Goal: Task Accomplishment & Management: Manage account settings

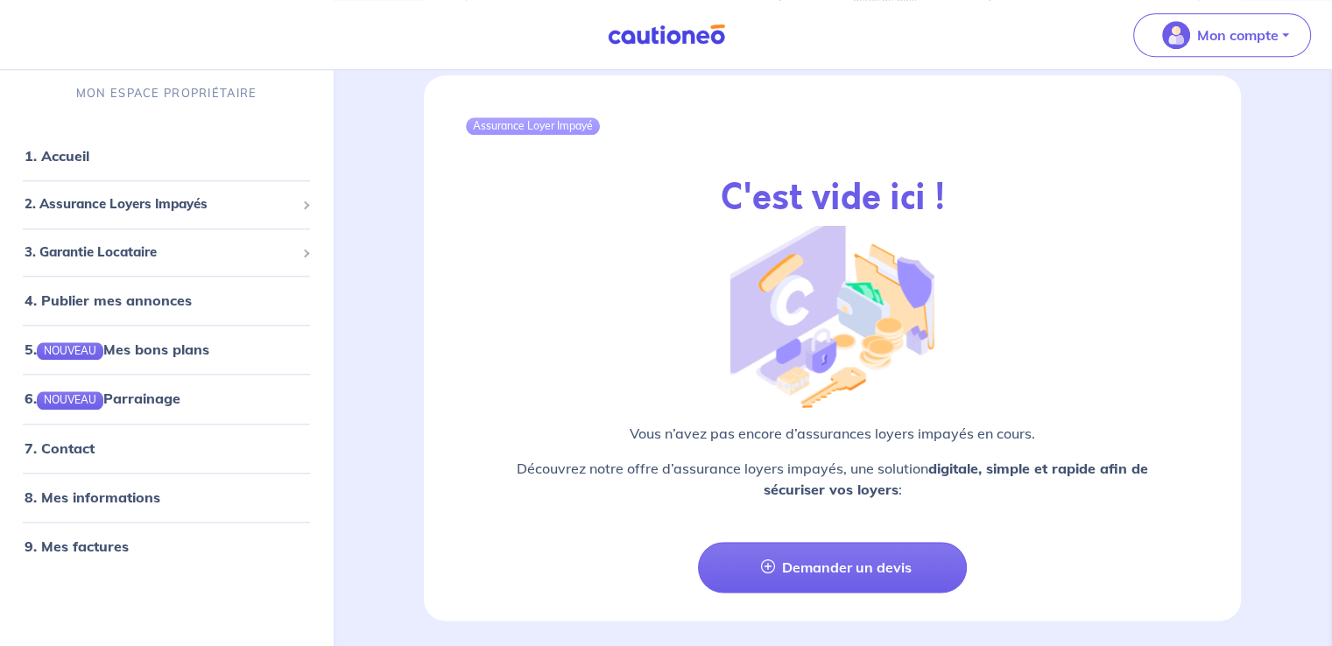
scroll to position [2054, 0]
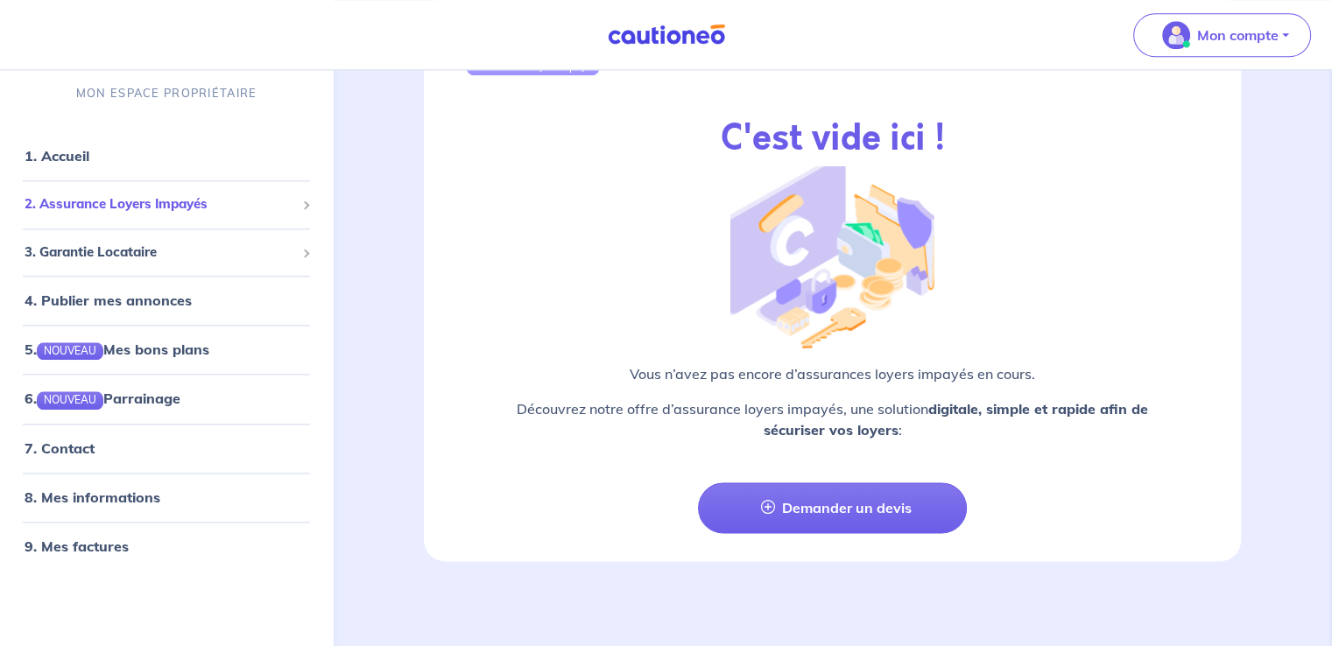
click at [127, 208] on span "2. Assurance Loyers Impayés" at bounding box center [160, 205] width 271 height 20
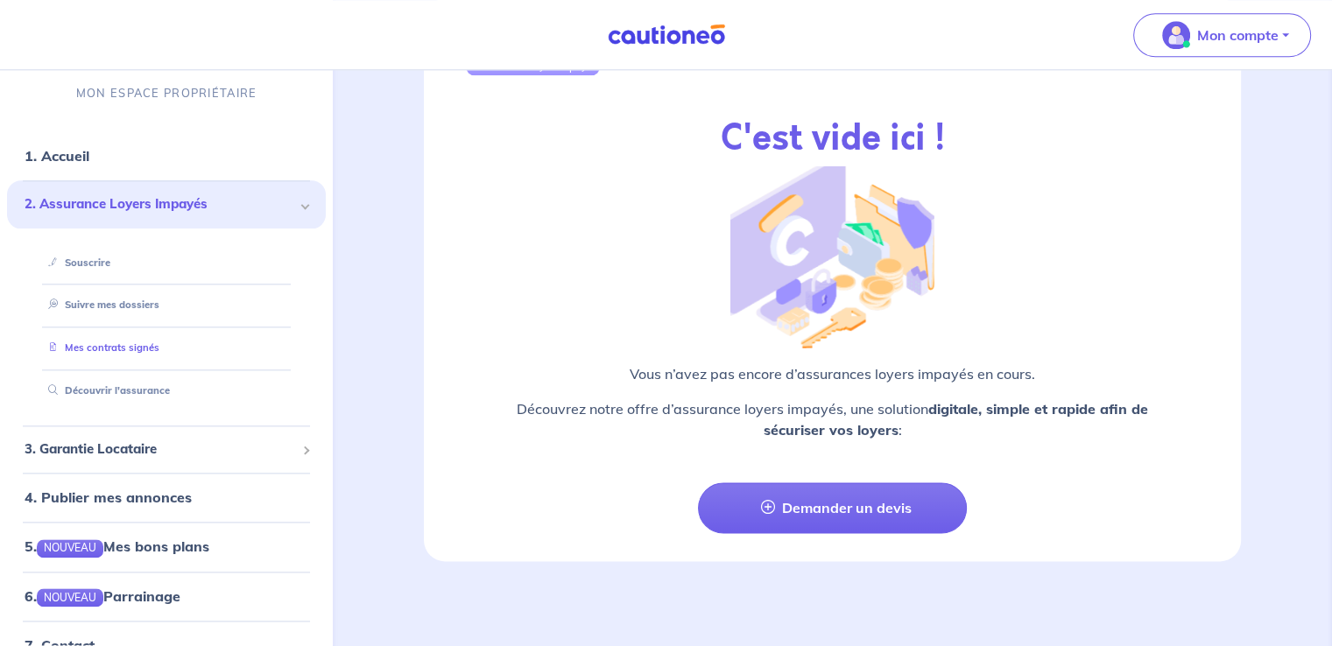
click at [129, 353] on link "Mes contrats signés" at bounding box center [100, 348] width 118 height 12
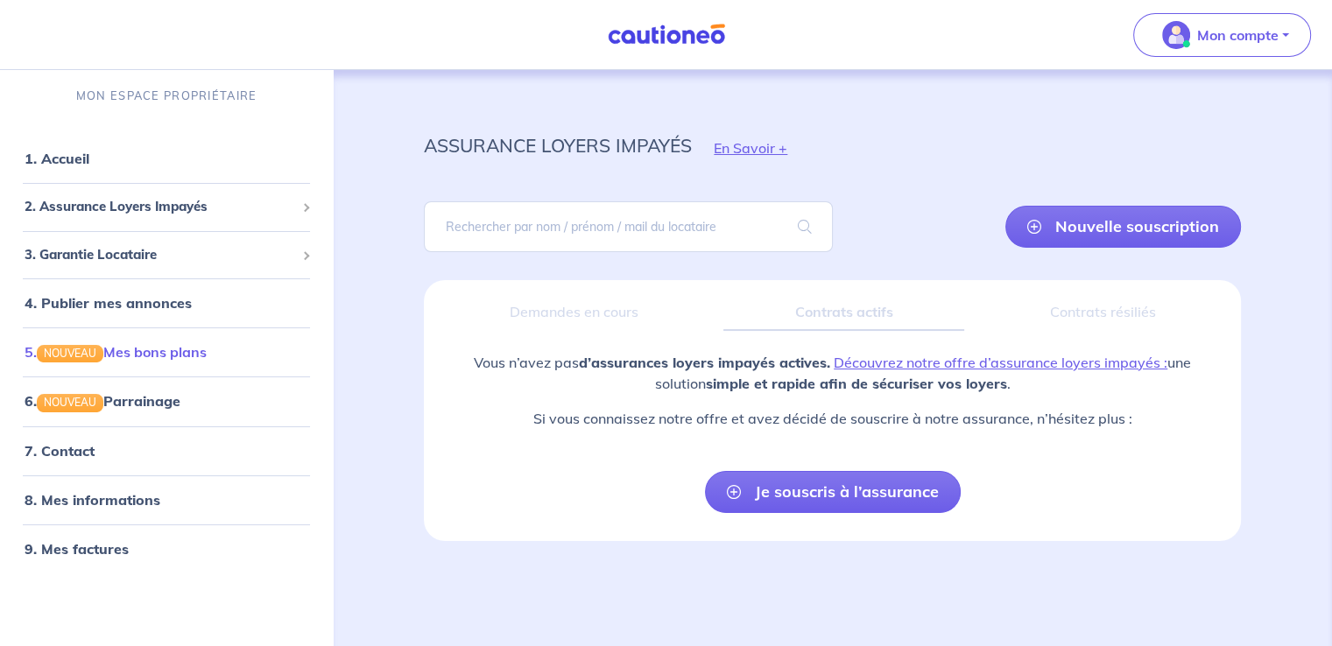
scroll to position [5, 0]
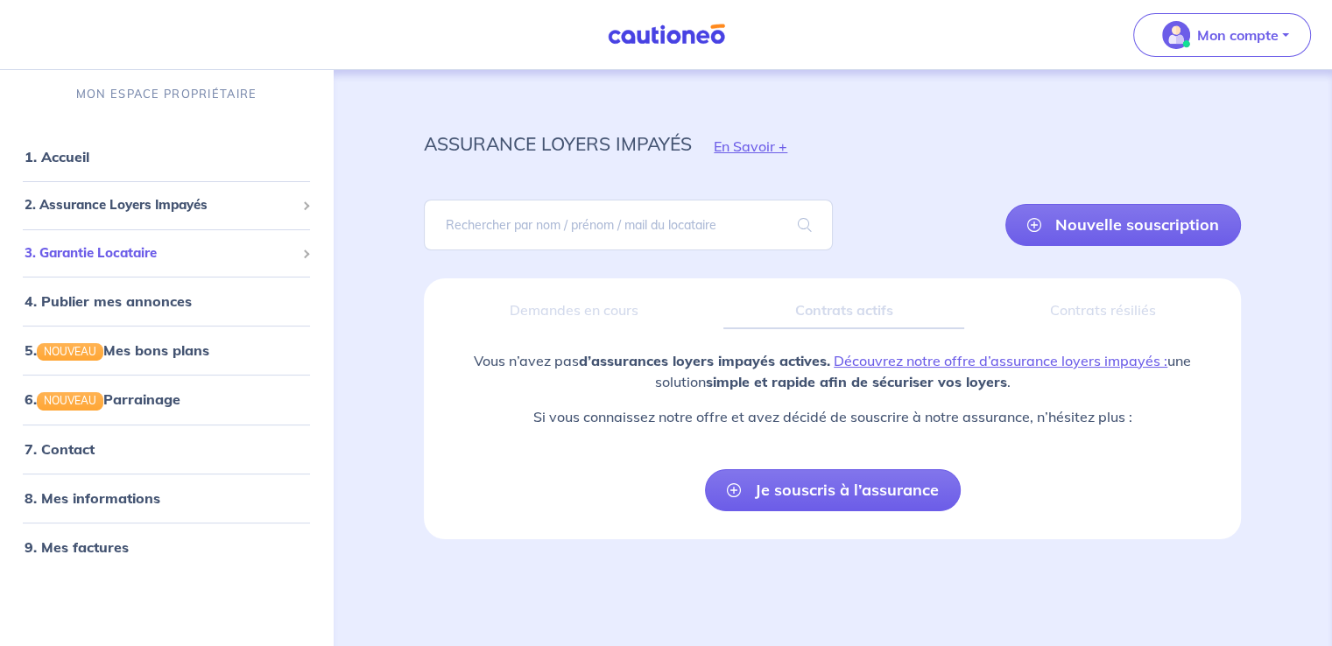
click at [124, 251] on span "3. Garantie Locataire" at bounding box center [160, 254] width 271 height 20
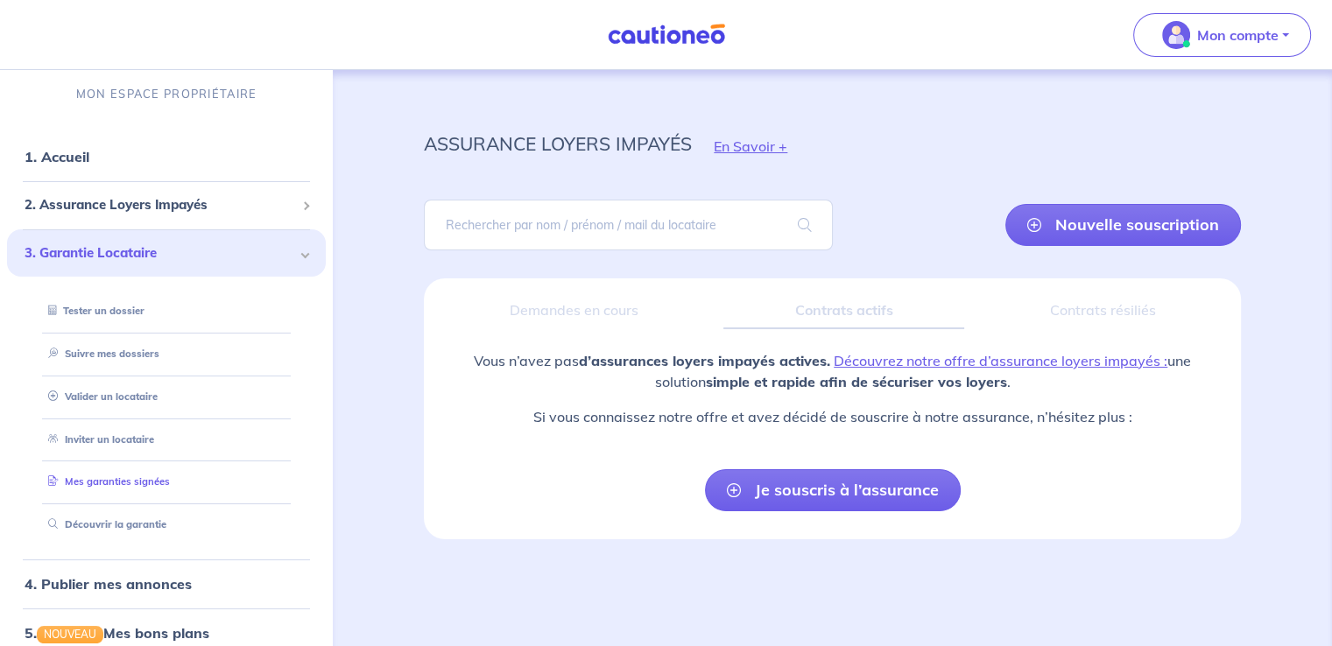
click at [158, 482] on link "Mes garanties signées" at bounding box center [105, 482] width 129 height 12
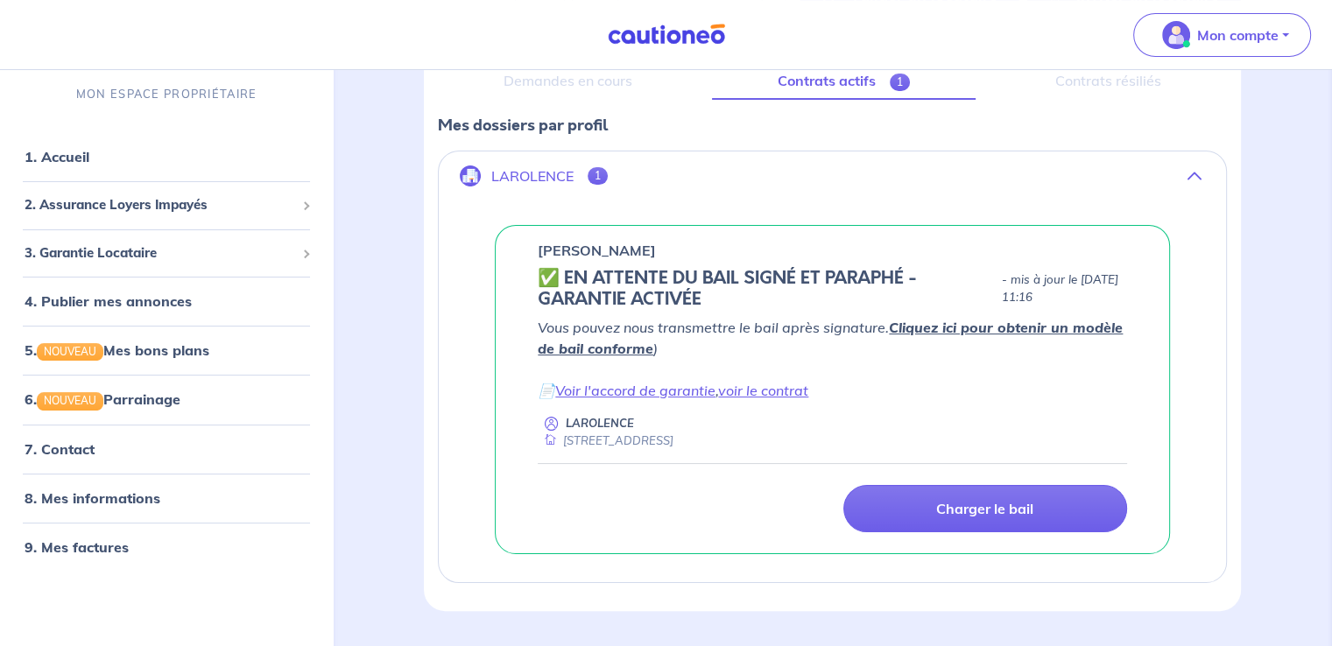
scroll to position [263, 0]
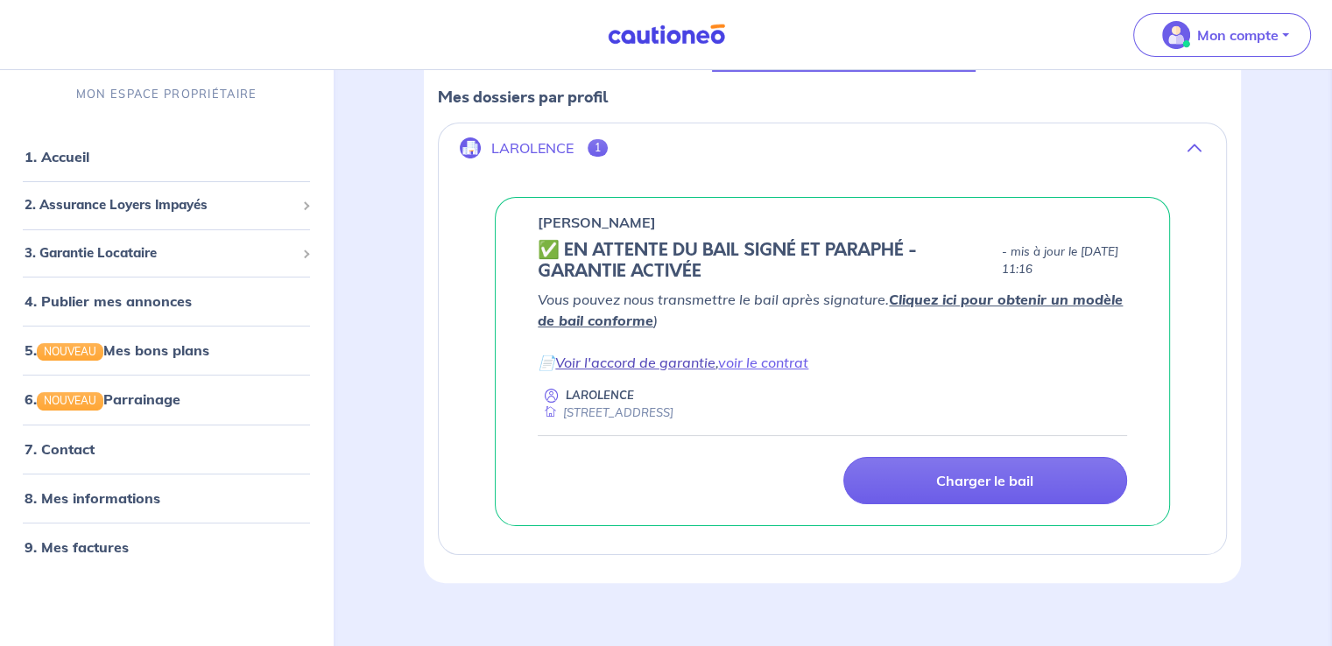
click at [661, 361] on link "Voir l'accord de garantie" at bounding box center [635, 363] width 160 height 18
click at [788, 364] on link "voir le contrat" at bounding box center [763, 363] width 90 height 18
click at [74, 148] on link "1. Accueil" at bounding box center [57, 157] width 64 height 18
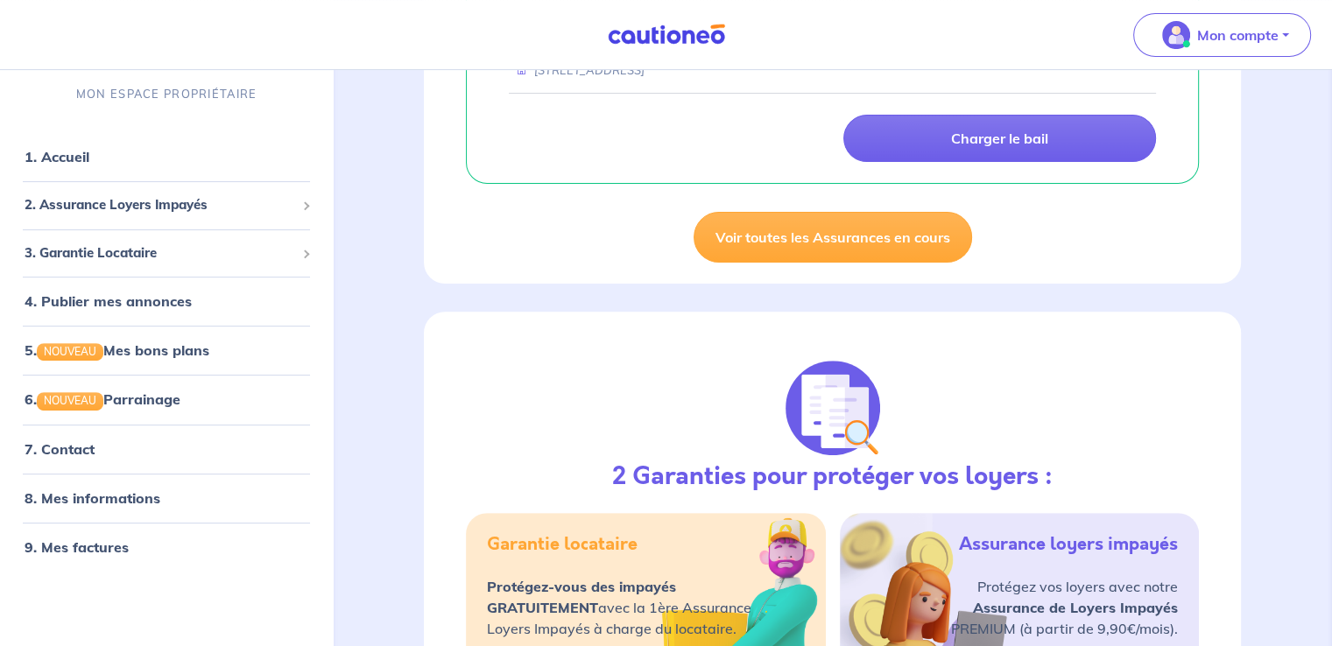
scroll to position [526, 0]
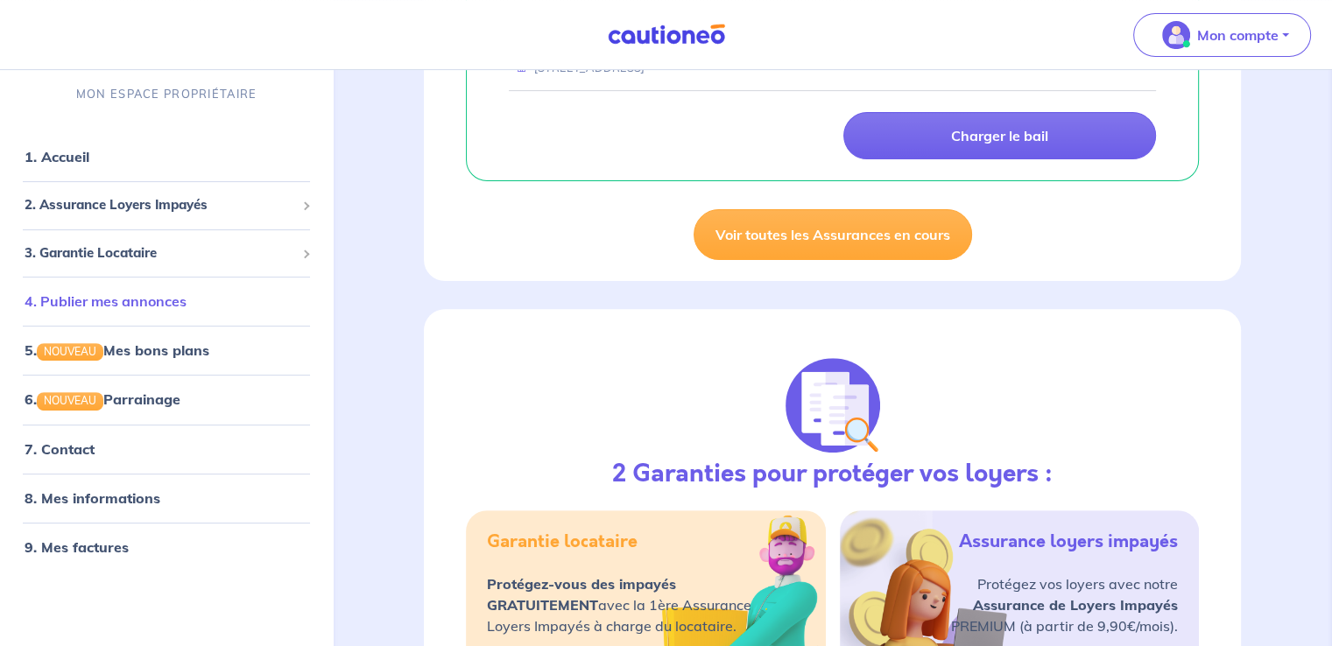
click at [116, 304] on link "4. Publier mes annonces" at bounding box center [106, 302] width 162 height 18
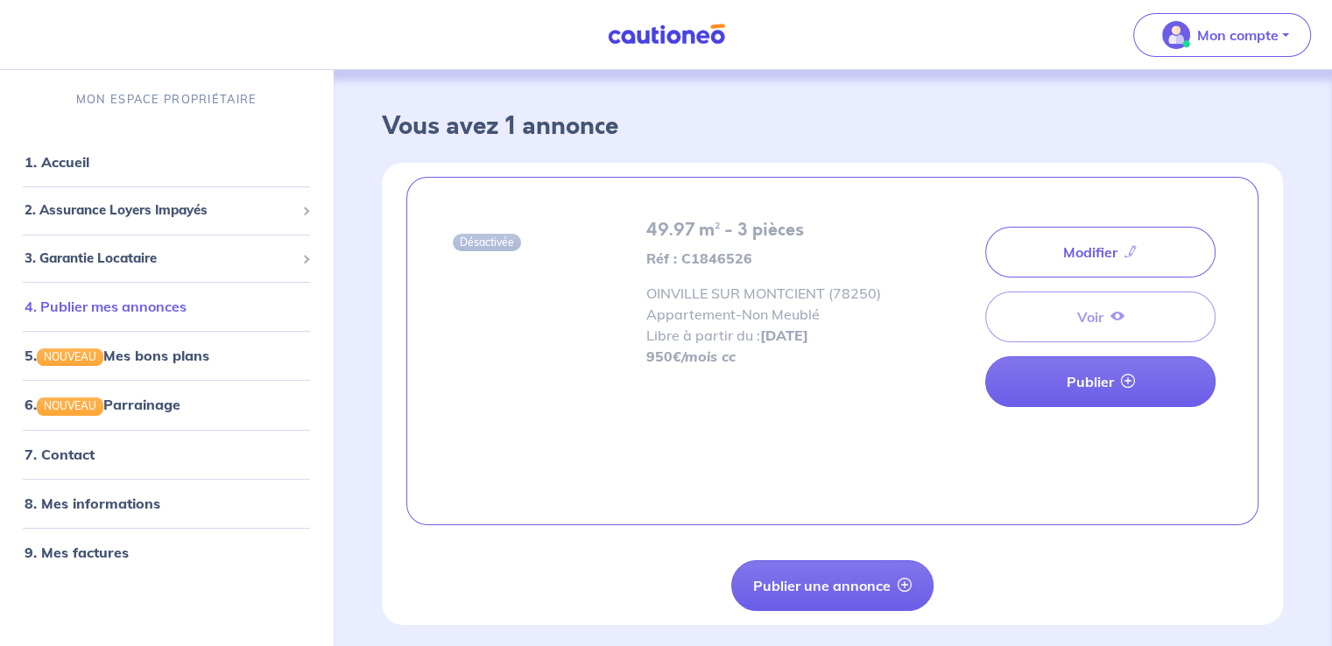
click at [76, 298] on link "4. Publier mes annonces" at bounding box center [106, 307] width 162 height 18
drag, startPoint x: 75, startPoint y: 274, endPoint x: 81, endPoint y: 258, distance: 16.9
click at [75, 274] on div "3. Garantie Locataire" at bounding box center [166, 259] width 319 height 34
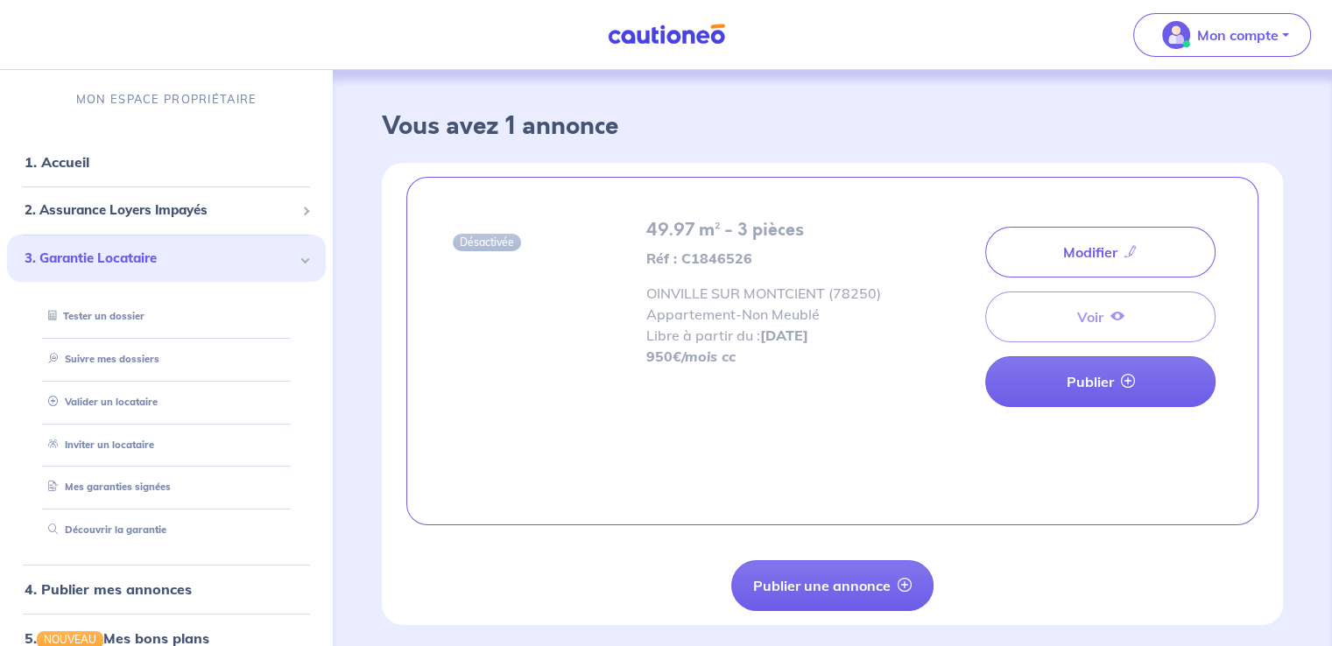
click at [81, 258] on span "3. Garantie Locataire" at bounding box center [160, 259] width 271 height 20
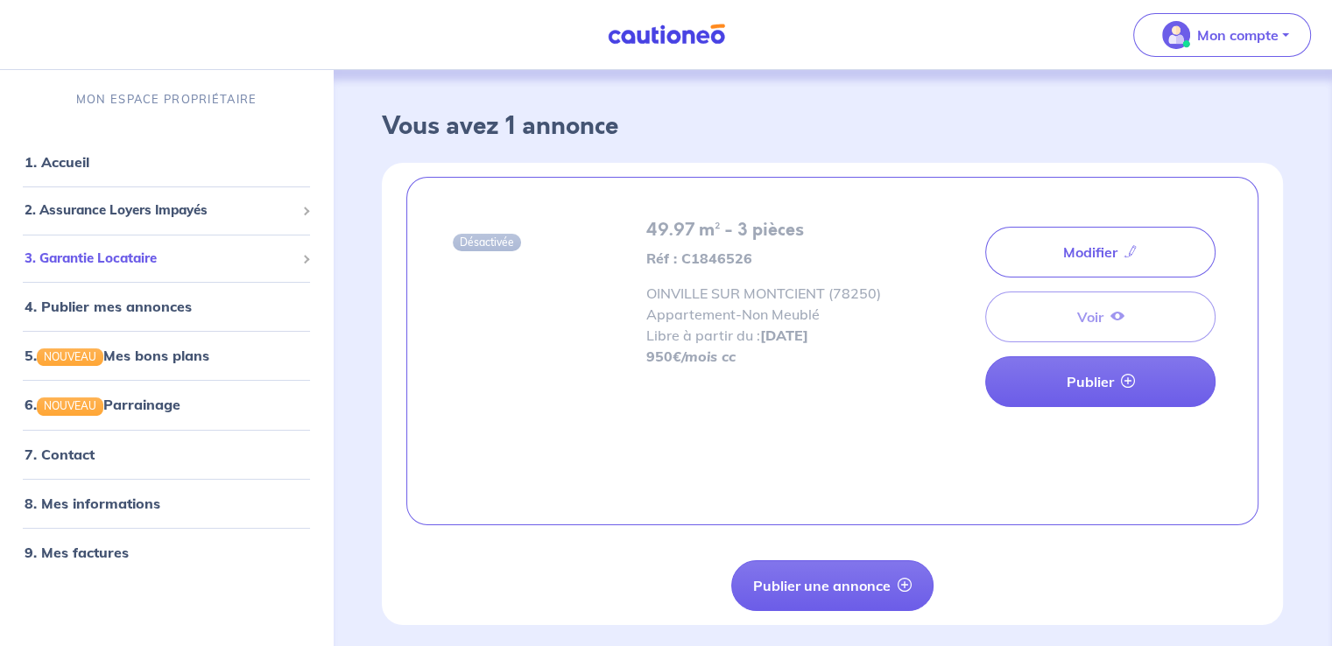
click at [81, 258] on span "3. Garantie Locataire" at bounding box center [160, 259] width 271 height 20
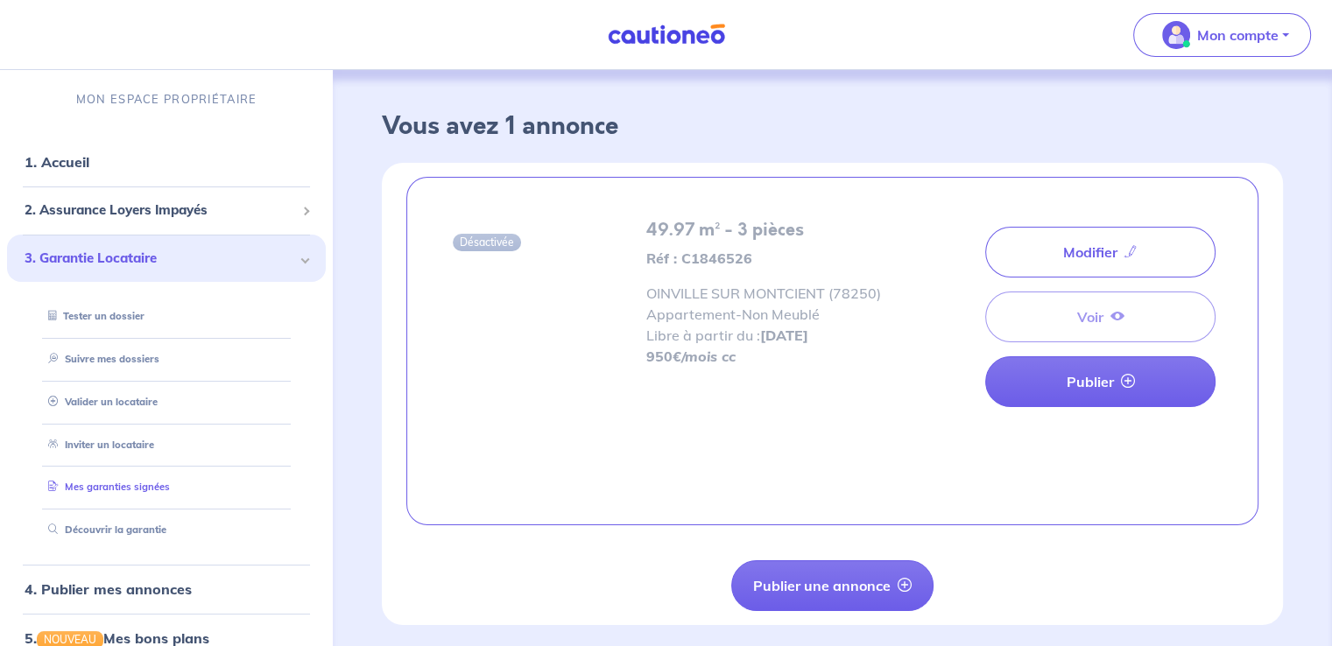
click at [102, 487] on link "Mes garanties signées" at bounding box center [105, 487] width 129 height 12
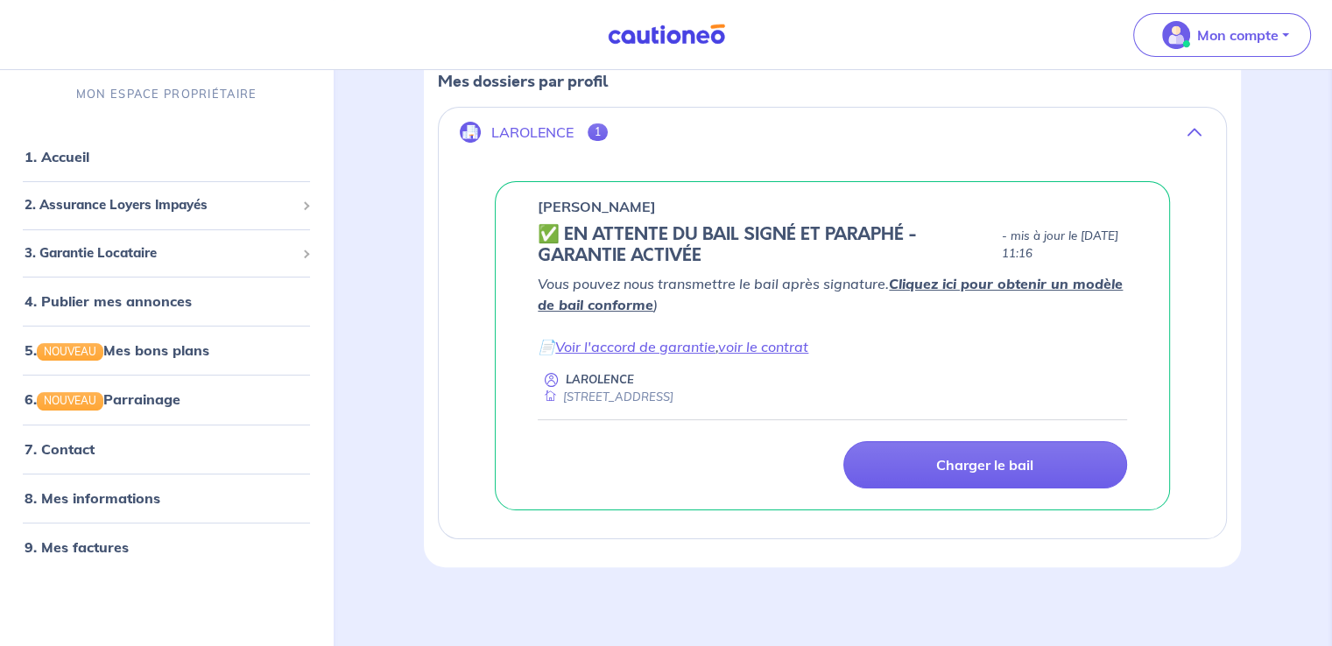
scroll to position [281, 0]
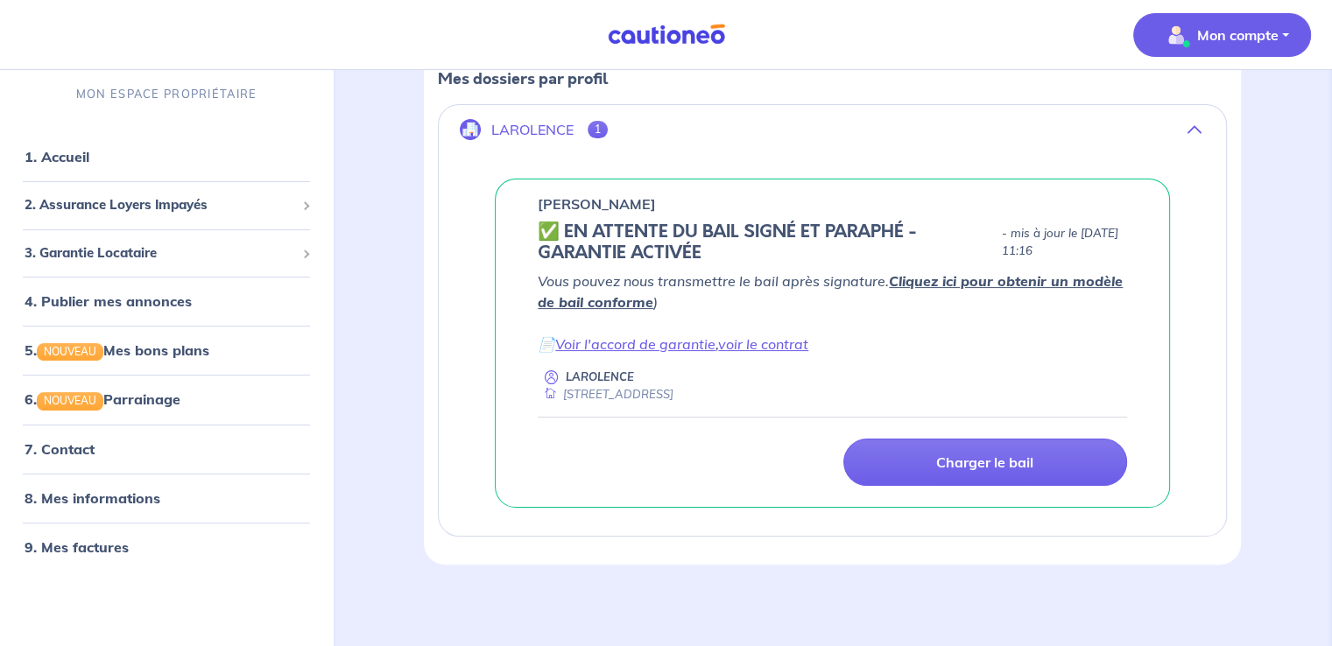
click at [1237, 46] on span "Mon compte" at bounding box center [1217, 35] width 124 height 28
click at [1227, 107] on link "Mes informations" at bounding box center [1204, 109] width 141 height 28
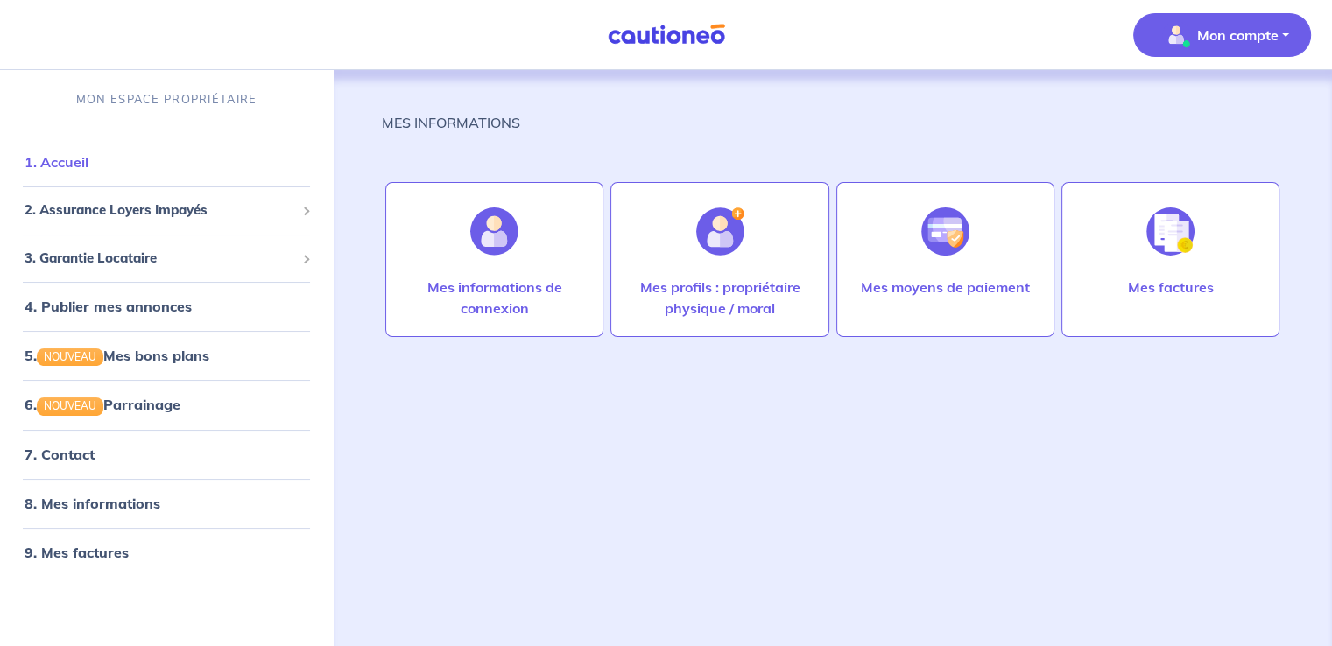
click at [59, 158] on link "1. Accueil" at bounding box center [57, 162] width 64 height 18
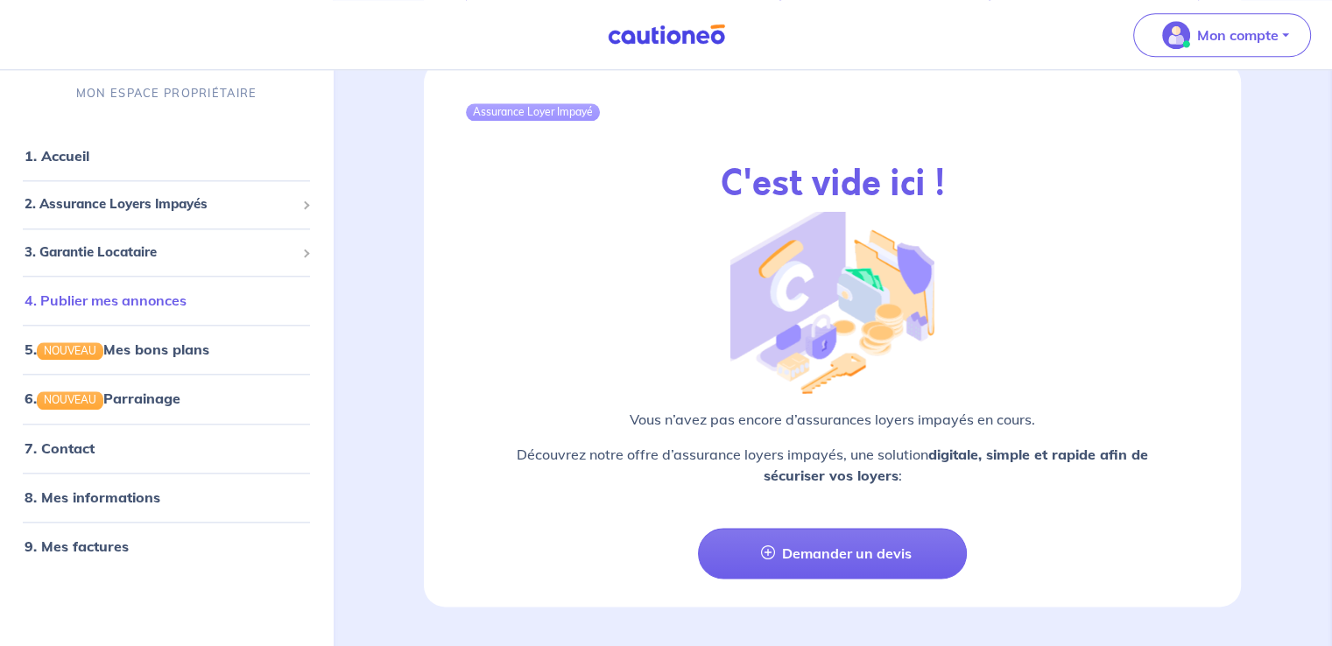
scroll to position [1966, 0]
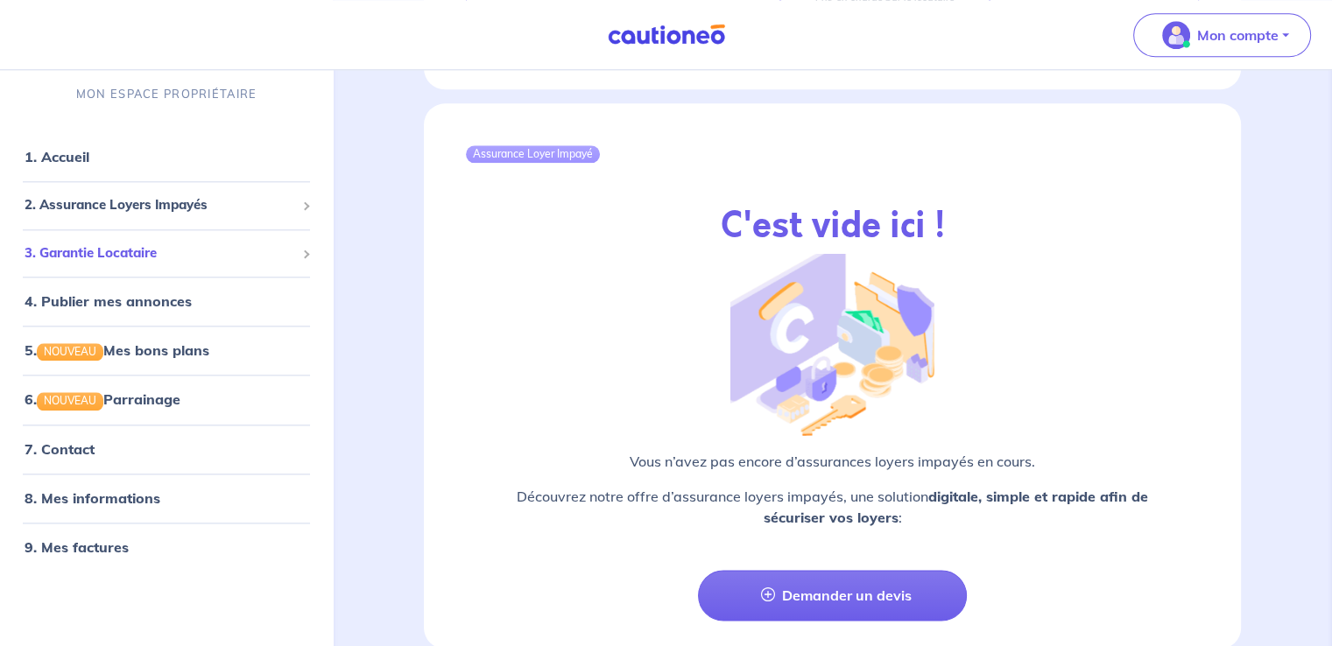
click at [111, 245] on span "3. Garantie Locataire" at bounding box center [160, 253] width 271 height 20
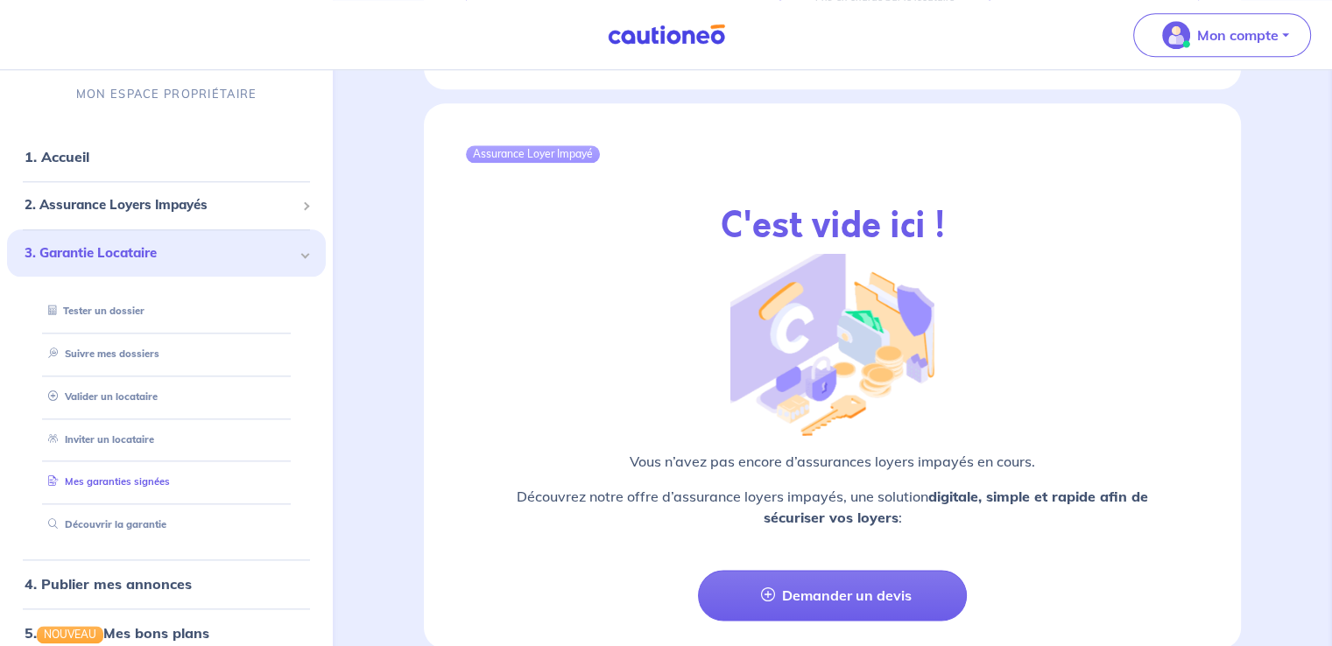
click at [125, 481] on link "Mes garanties signées" at bounding box center [105, 482] width 129 height 12
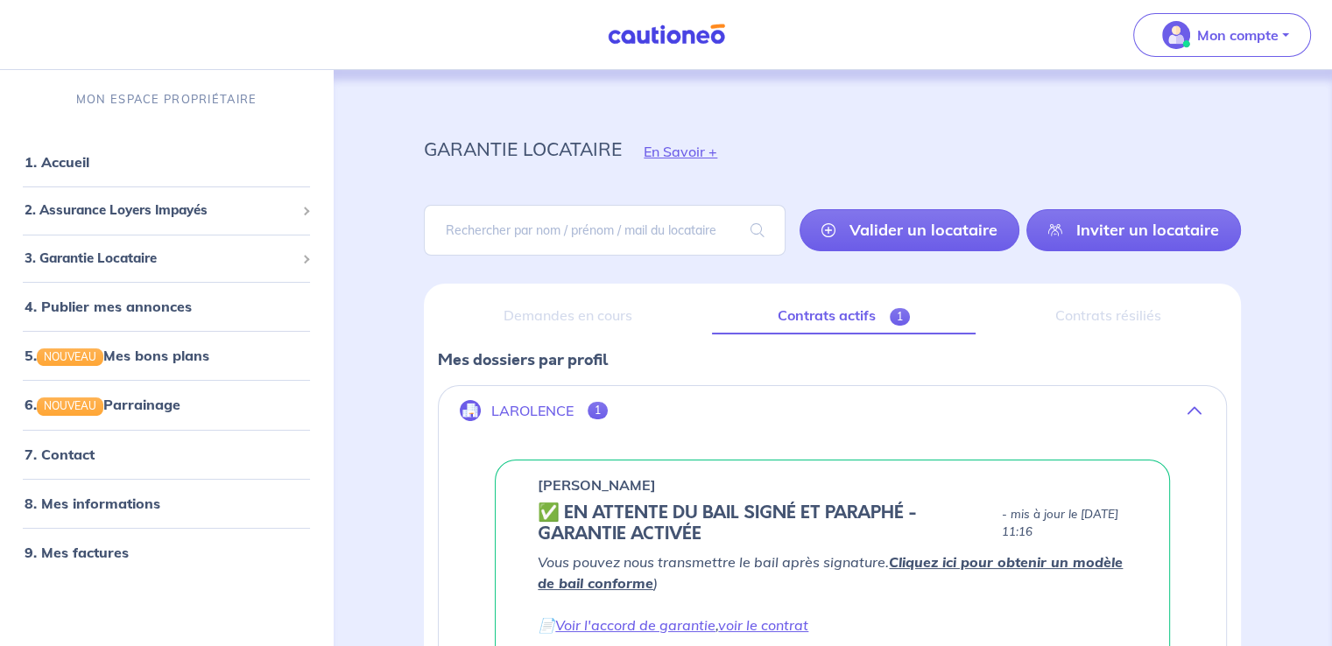
click at [603, 407] on span "1" at bounding box center [598, 411] width 20 height 18
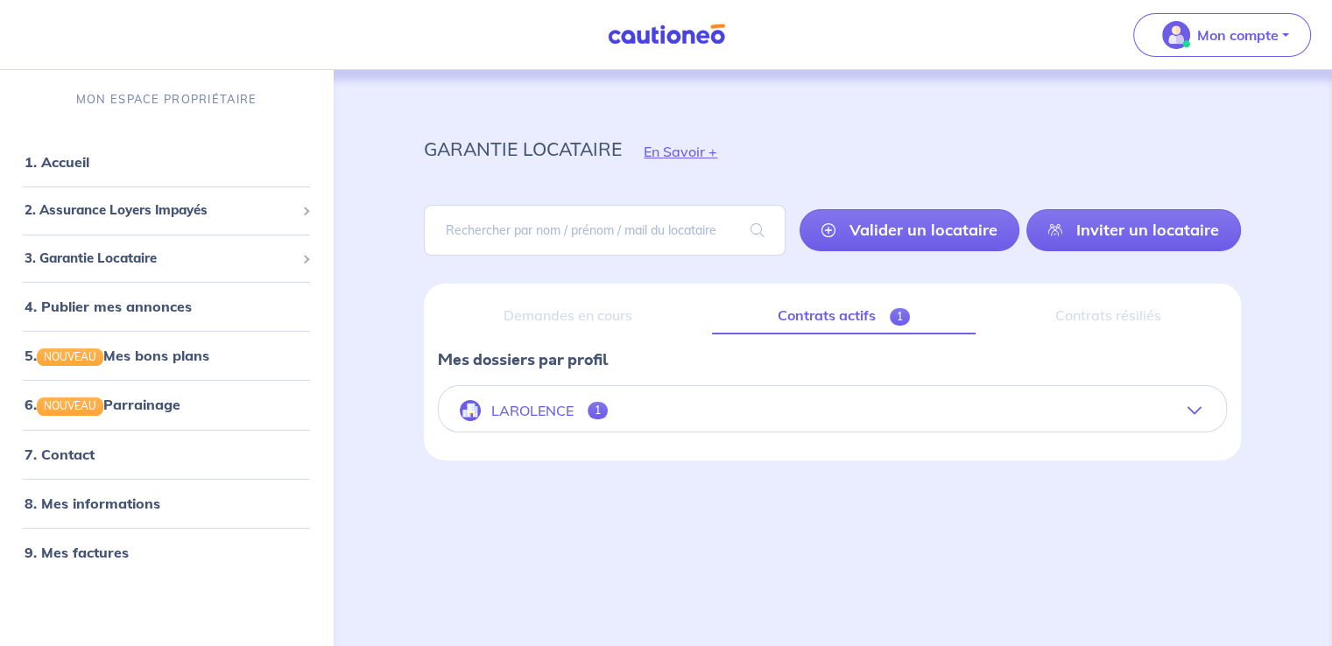
click at [530, 405] on p "LAROLENCE" at bounding box center [532, 411] width 82 height 17
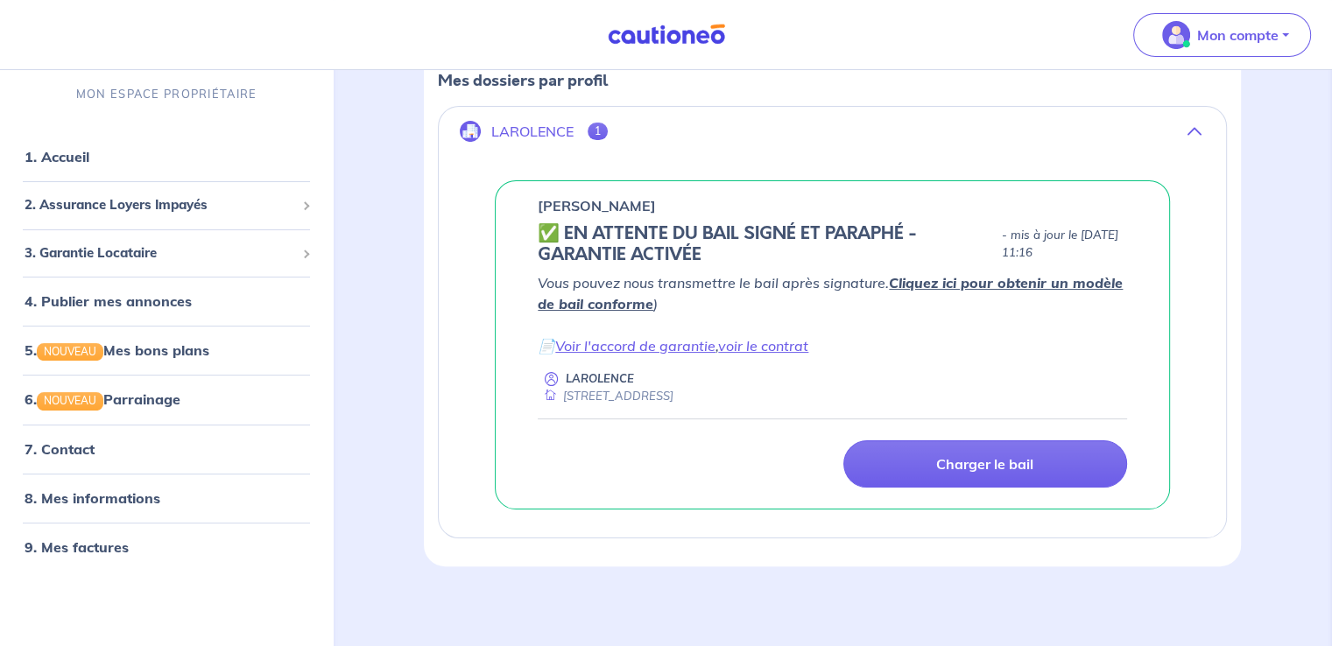
scroll to position [281, 0]
click at [557, 229] on h5 "✅️️️ EN ATTENTE DU BAIL SIGNÉ ET PARAPHÉ - GARANTIE ACTIVÉE" at bounding box center [766, 243] width 456 height 42
click at [683, 229] on h5 "✅️️️ EN ATTENTE DU BAIL SIGNÉ ET PARAPHÉ - GARANTIE ACTIVÉE" at bounding box center [766, 243] width 456 height 42
click at [135, 353] on link "5. NOUVEAU Mes bons plans" at bounding box center [116, 351] width 182 height 18
click at [77, 442] on link "7. Contact" at bounding box center [59, 449] width 68 height 18
